Goal: Navigation & Orientation: Find specific page/section

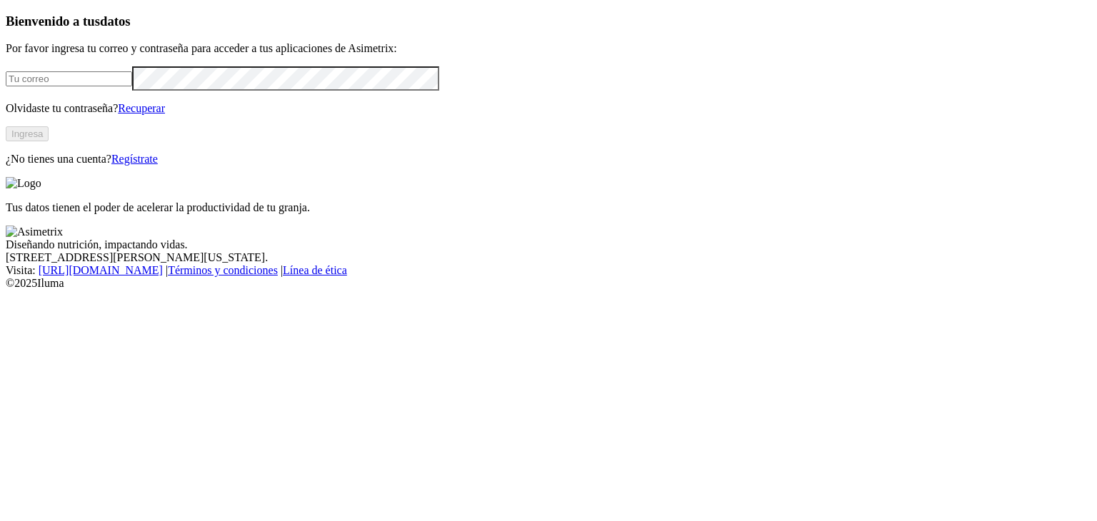
type input "[EMAIL_ADDRESS][DOMAIN_NAME]"
click at [49, 141] on button "Ingresa" at bounding box center [27, 133] width 43 height 15
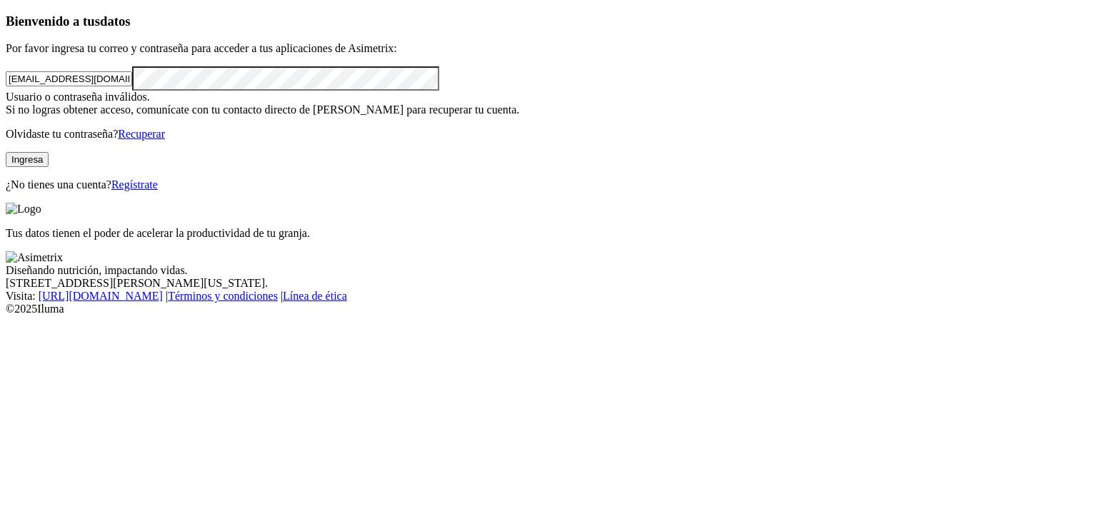
click at [49, 167] on button "Ingresa" at bounding box center [27, 159] width 43 height 15
click at [34, 191] on div "Bienvenido a tus datos Por favor ingresa tu correo y contraseña para acceder a …" at bounding box center [548, 103] width 1085 height 178
click input "submit" at bounding box center [0, 0] width 0 height 0
click at [49, 167] on button "Ingresa" at bounding box center [27, 159] width 43 height 15
click at [46, 191] on div "Bienvenido a tus datos Por favor ingresa tu correo y contraseña para acceder a …" at bounding box center [548, 103] width 1085 height 178
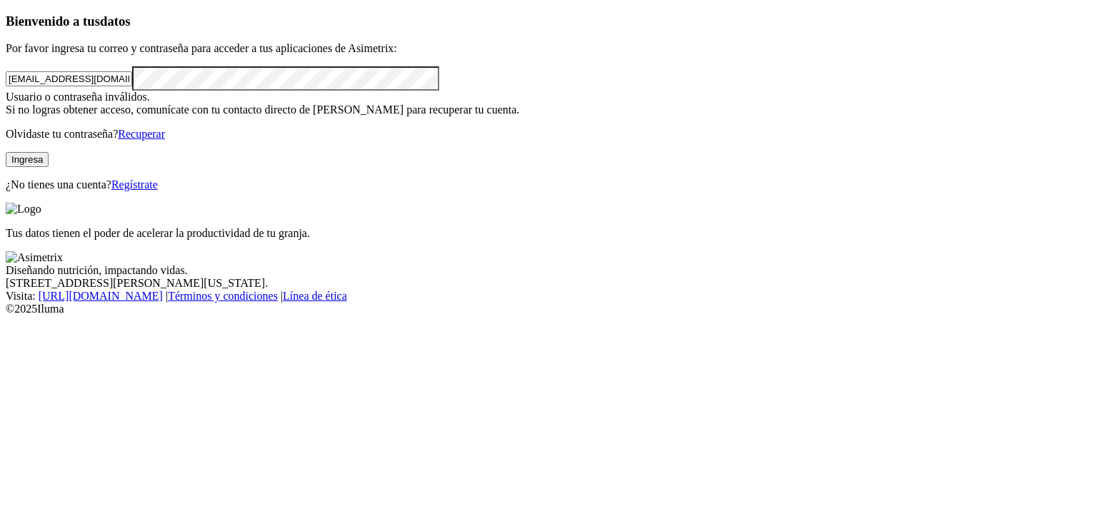
click input "submit" at bounding box center [0, 0] width 0 height 0
